Goal: Task Accomplishment & Management: Manage account settings

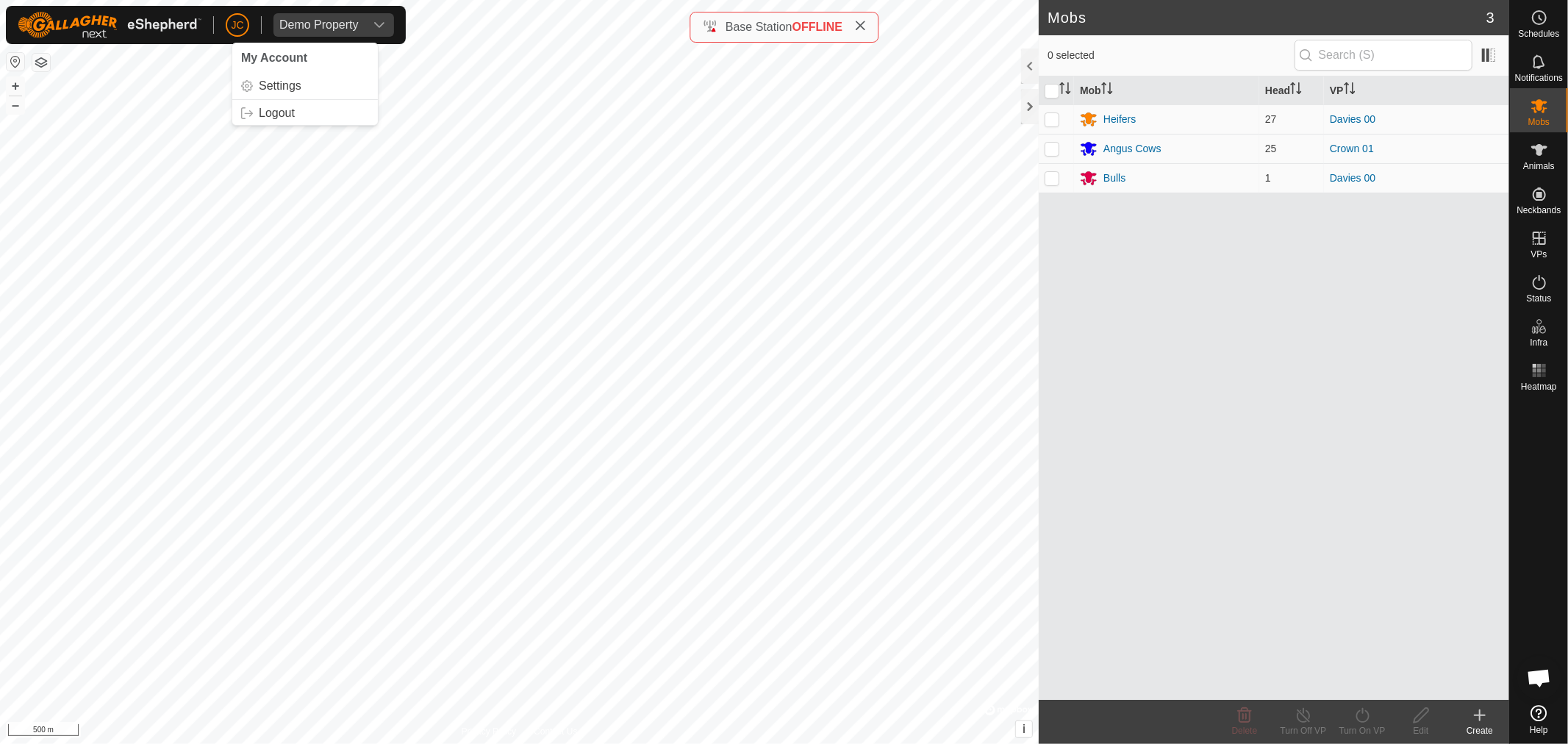
click at [1150, 394] on div "Mob Head VP Heifers 27 Davies 00 Angus Cows 25 Crown 01 Bulls 1 Davies 00" at bounding box center [1273, 388] width 470 height 623
click at [1101, 369] on div "Mob Head VP Heifers 27 Davies 00 Angus Cows 25 Crown 01 Bulls 1 Davies 00" at bounding box center [1273, 388] width 470 height 623
click at [1159, 283] on div "Mob Head VP Heifers 27 Davies 00 Angus Cows 25 Crown 01 Bulls 1 Davies 00" at bounding box center [1273, 388] width 470 height 623
click at [261, 115] on span "Logout" at bounding box center [277, 113] width 36 height 11
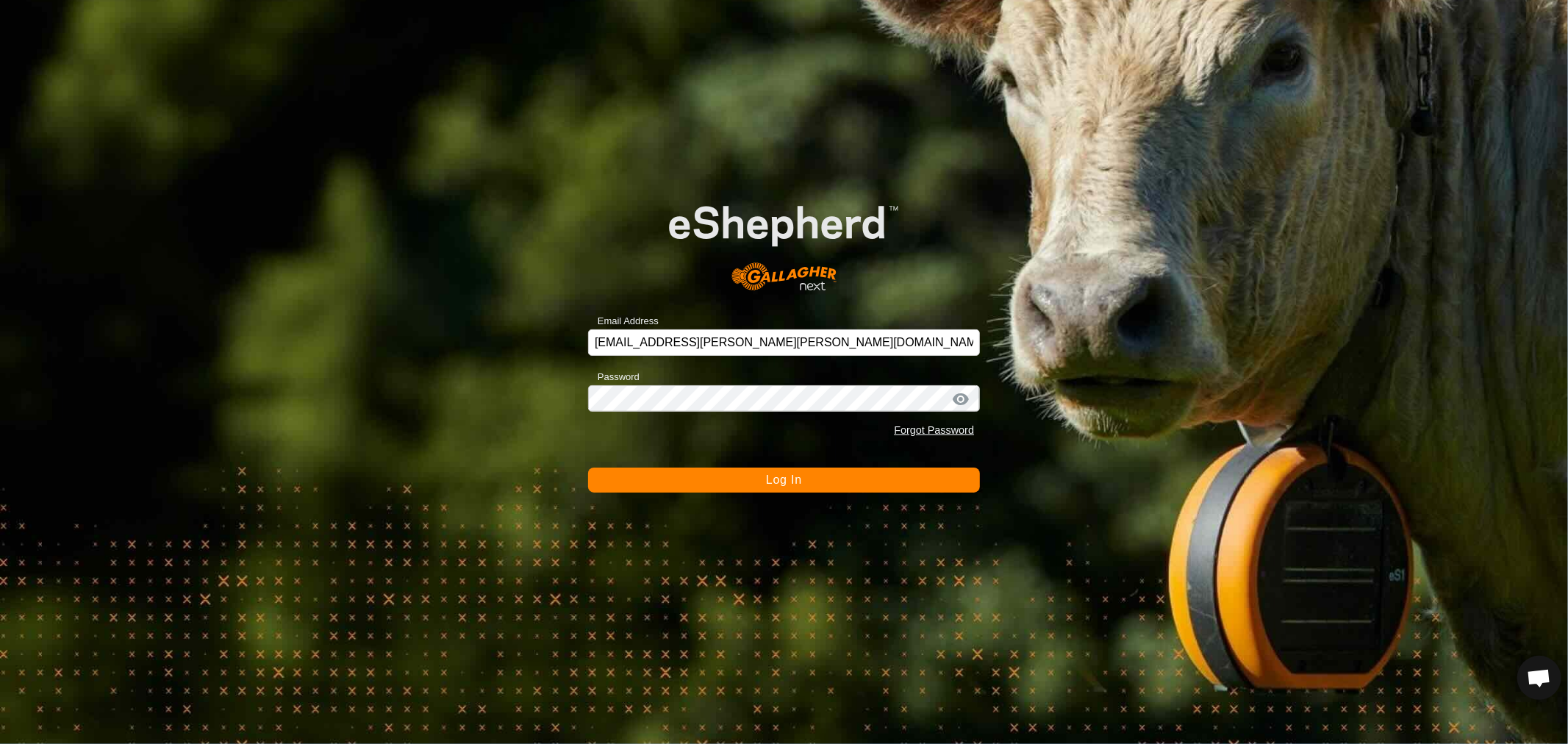
click at [688, 360] on form "Email Address [EMAIL_ADDRESS][PERSON_NAME][PERSON_NAME][DOMAIN_NAME] Password F…" at bounding box center [784, 332] width 392 height 320
click at [693, 346] on input "[EMAIL_ADDRESS][PERSON_NAME][PERSON_NAME][DOMAIN_NAME]" at bounding box center [784, 343] width 392 height 27
paste input "[PERSON_NAME][EMAIL_ADDRESS]"
drag, startPoint x: 710, startPoint y: 342, endPoint x: 497, endPoint y: 347, distance: 213.1
click at [497, 347] on div "Email Address [EMAIL_ADDRESS][DOMAIN_NAME] Password Forgot Password Log In" at bounding box center [784, 372] width 1568 height 744
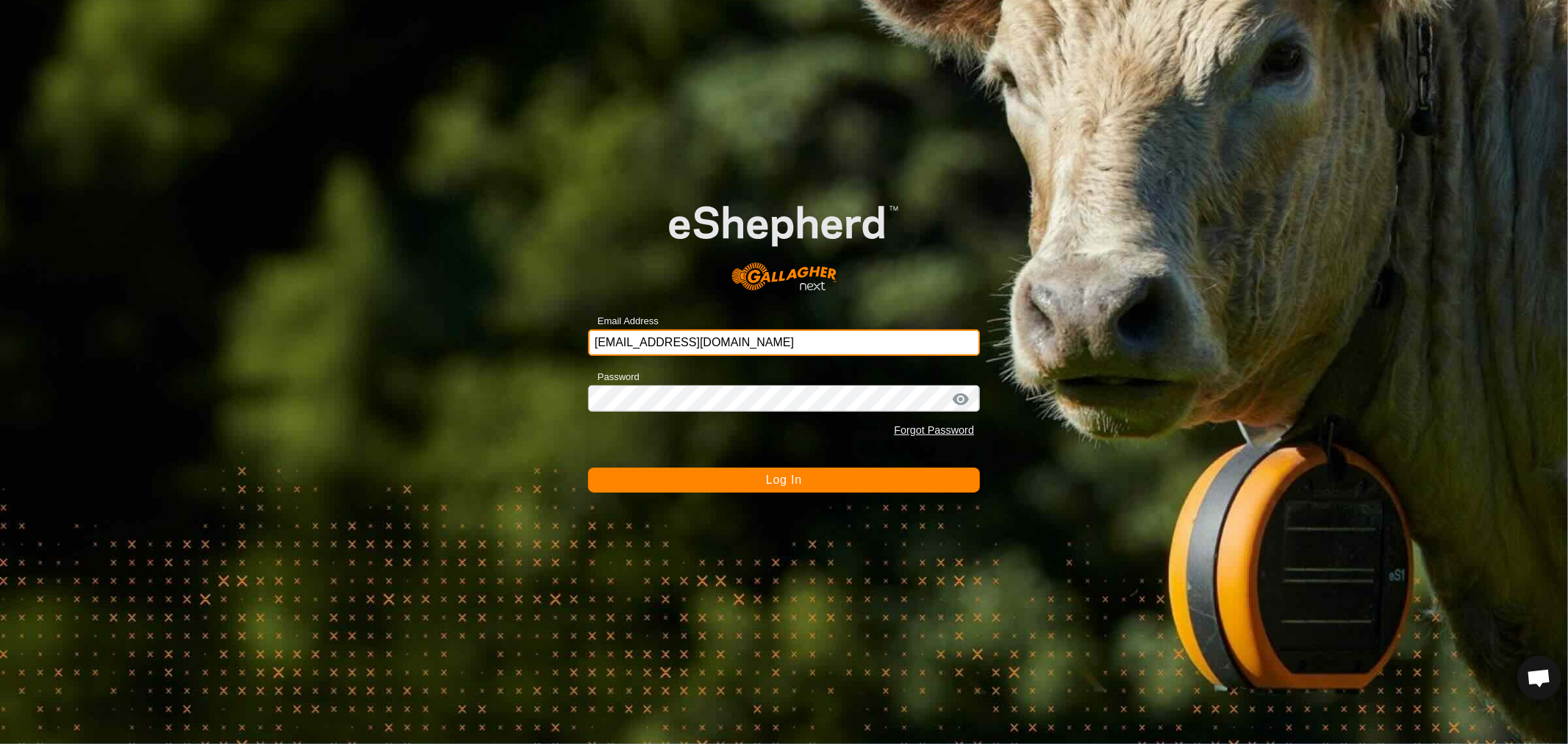
click at [759, 339] on input "[EMAIL_ADDRESS][DOMAIN_NAME]" at bounding box center [784, 343] width 392 height 27
type input "[EMAIL_ADDRESS][DOMAIN_NAME]"
click at [659, 484] on button "Log In" at bounding box center [784, 480] width 392 height 25
